Goal: Submit feedback/report problem

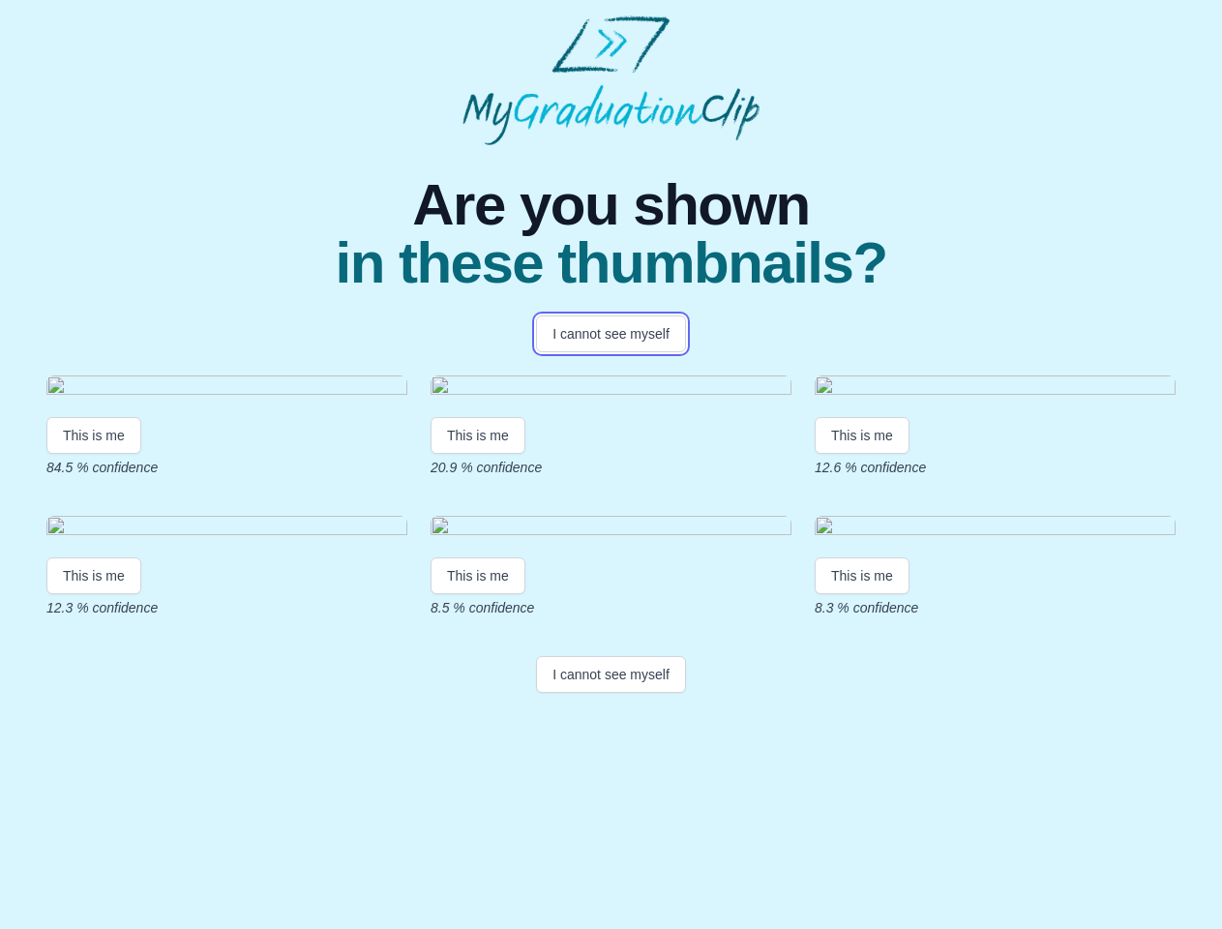
click at [611, 334] on button "I cannot see myself" at bounding box center [611, 333] width 150 height 37
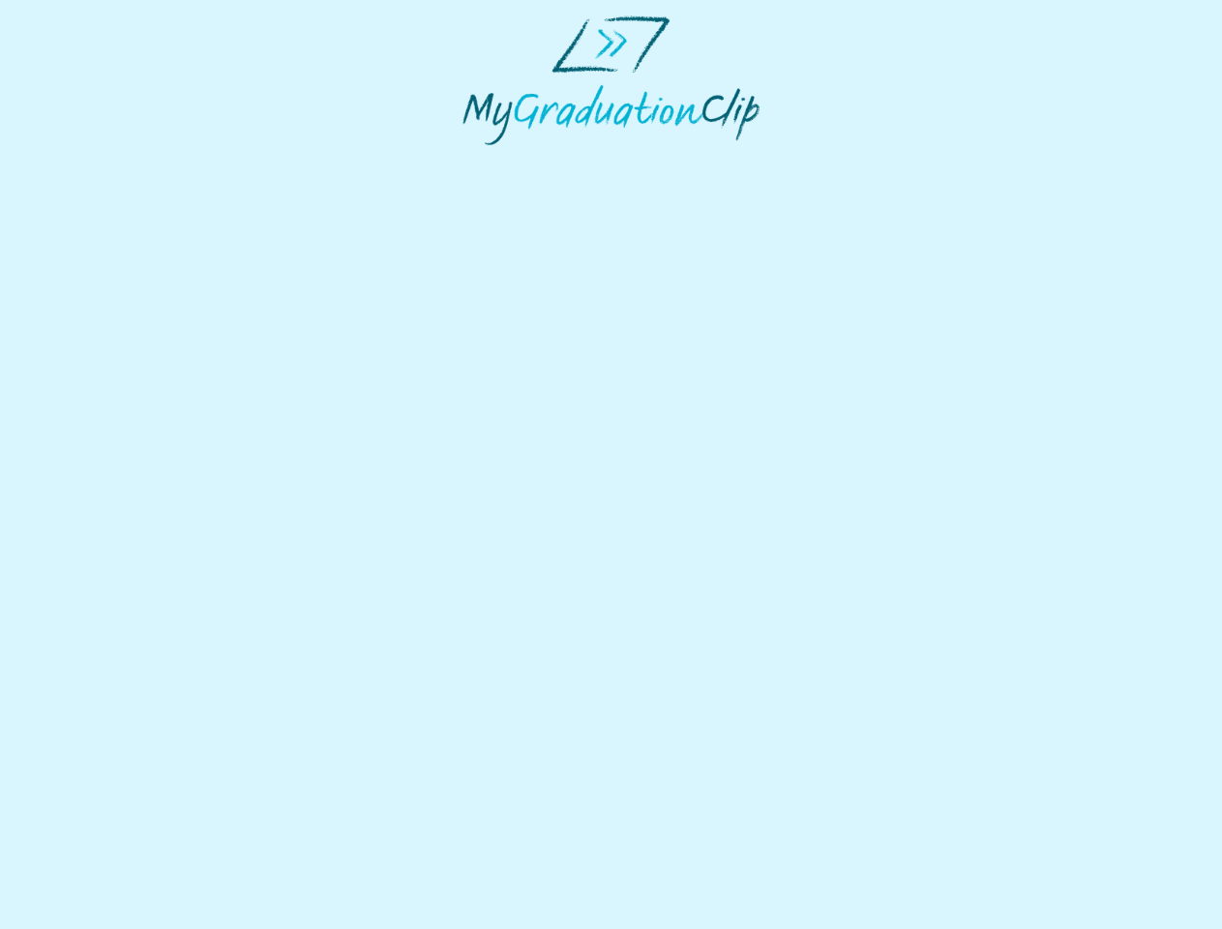
click at [94, 161] on html at bounding box center [611, 80] width 1222 height 161
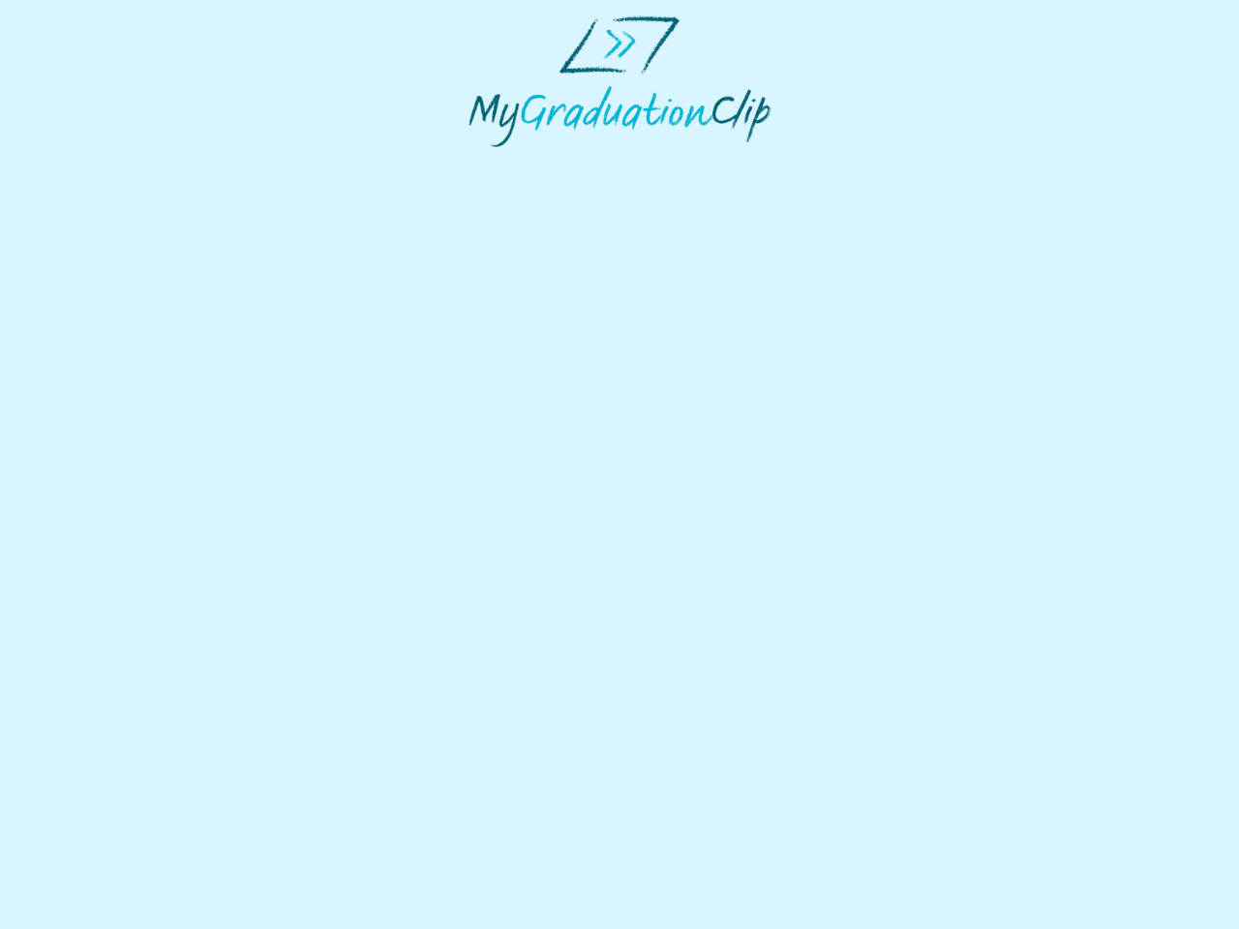
click at [481, 163] on html at bounding box center [619, 81] width 1239 height 163
click at [867, 163] on html at bounding box center [619, 81] width 1239 height 163
click at [94, 163] on html at bounding box center [619, 81] width 1239 height 163
click at [481, 163] on html at bounding box center [619, 81] width 1239 height 163
click at [867, 163] on html at bounding box center [619, 81] width 1239 height 163
